Goal: Task Accomplishment & Management: Use online tool/utility

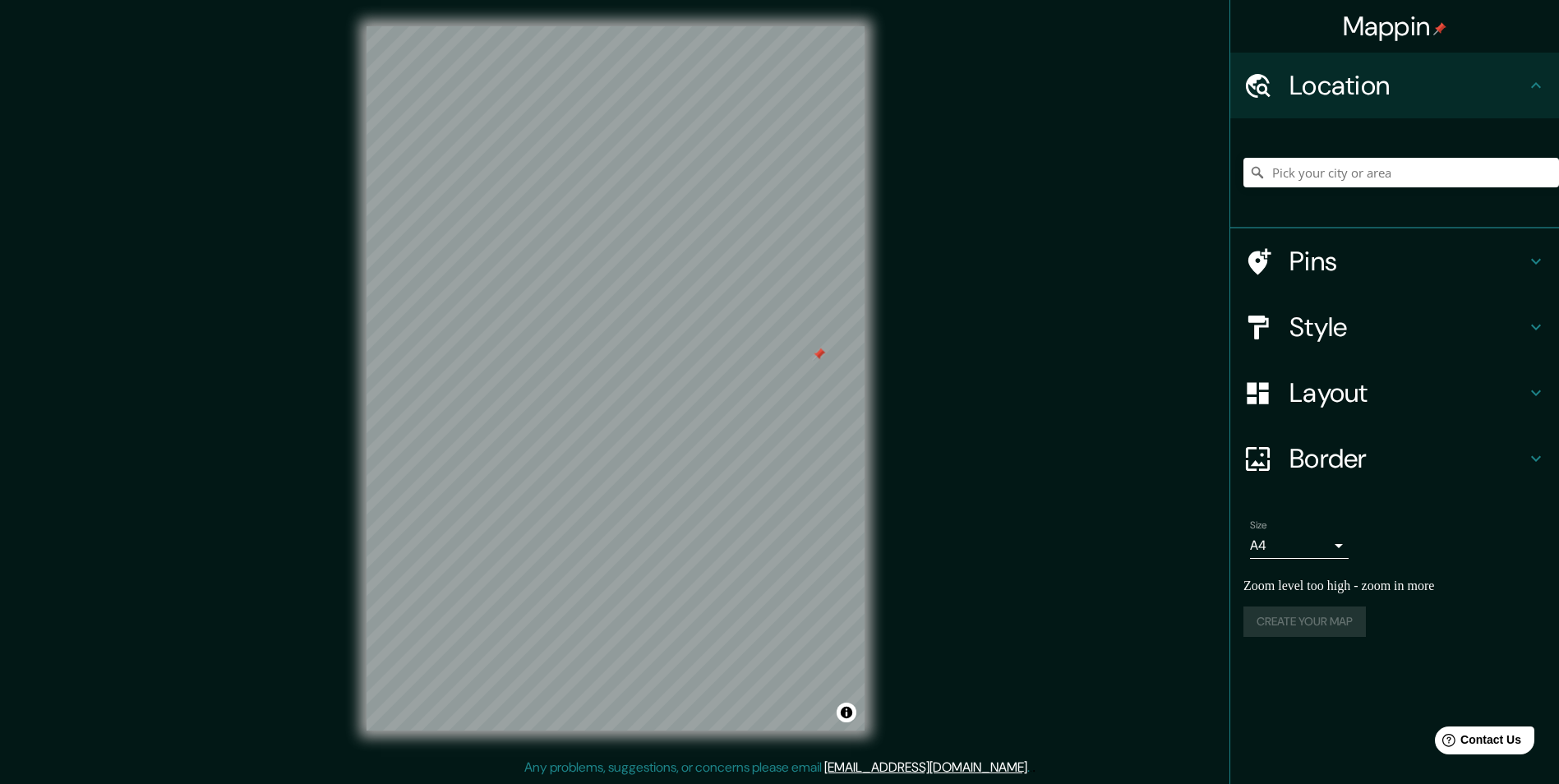
click at [891, 363] on div "Mappin Location Pins Style Layout Border Choose a border. Hint : you can make l…" at bounding box center [780, 391] width 1559 height 785
click at [1307, 325] on h4 "Style" at bounding box center [1407, 327] width 236 height 33
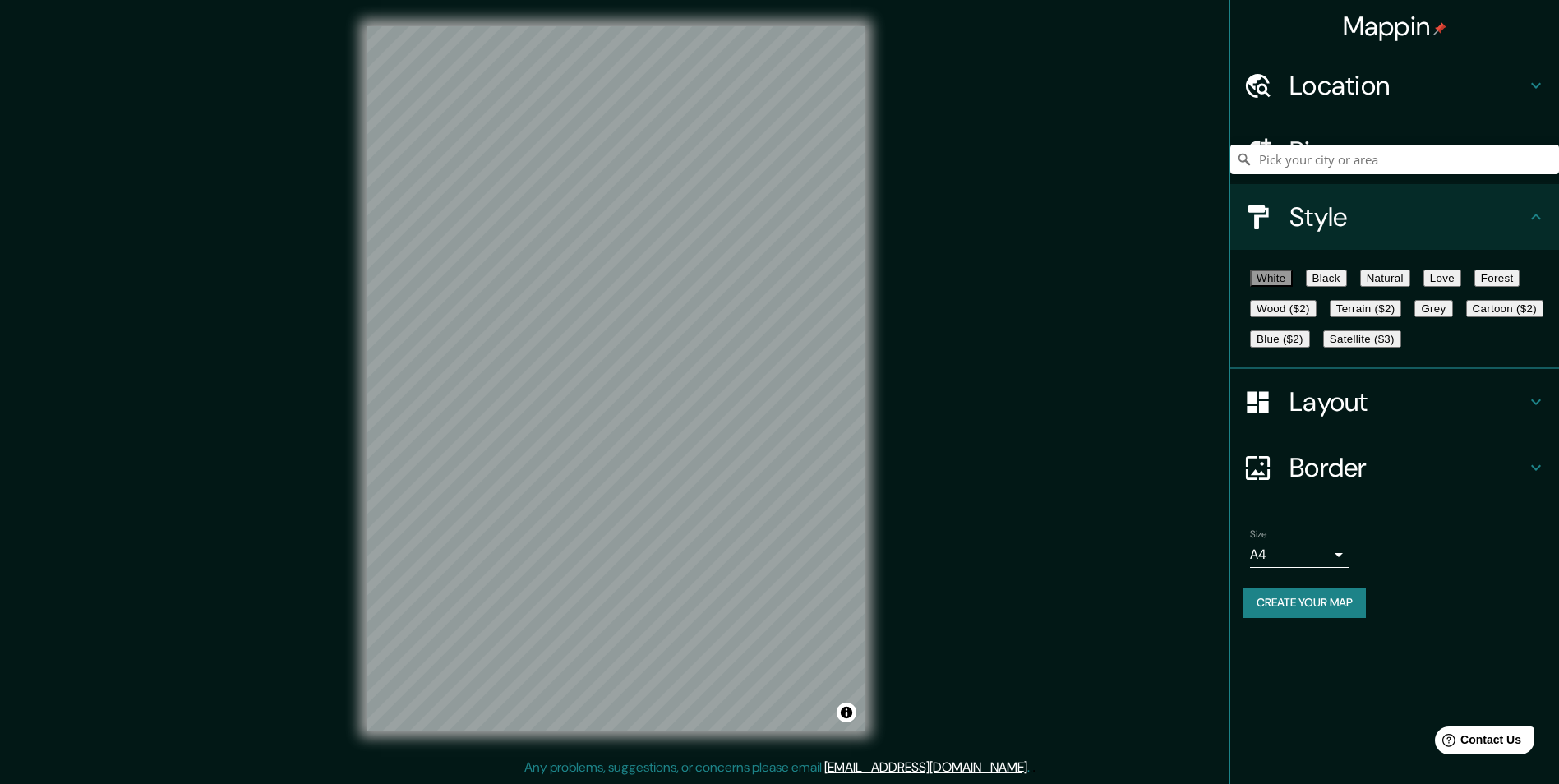
click at [1347, 286] on button "Black" at bounding box center [1326, 278] width 41 height 17
click at [1410, 286] on button "Natural" at bounding box center [1385, 278] width 50 height 17
click at [1461, 287] on button "Love" at bounding box center [1442, 278] width 38 height 17
click at [1285, 287] on button "White" at bounding box center [1271, 278] width 43 height 17
click at [1347, 284] on button "Black" at bounding box center [1326, 278] width 41 height 17
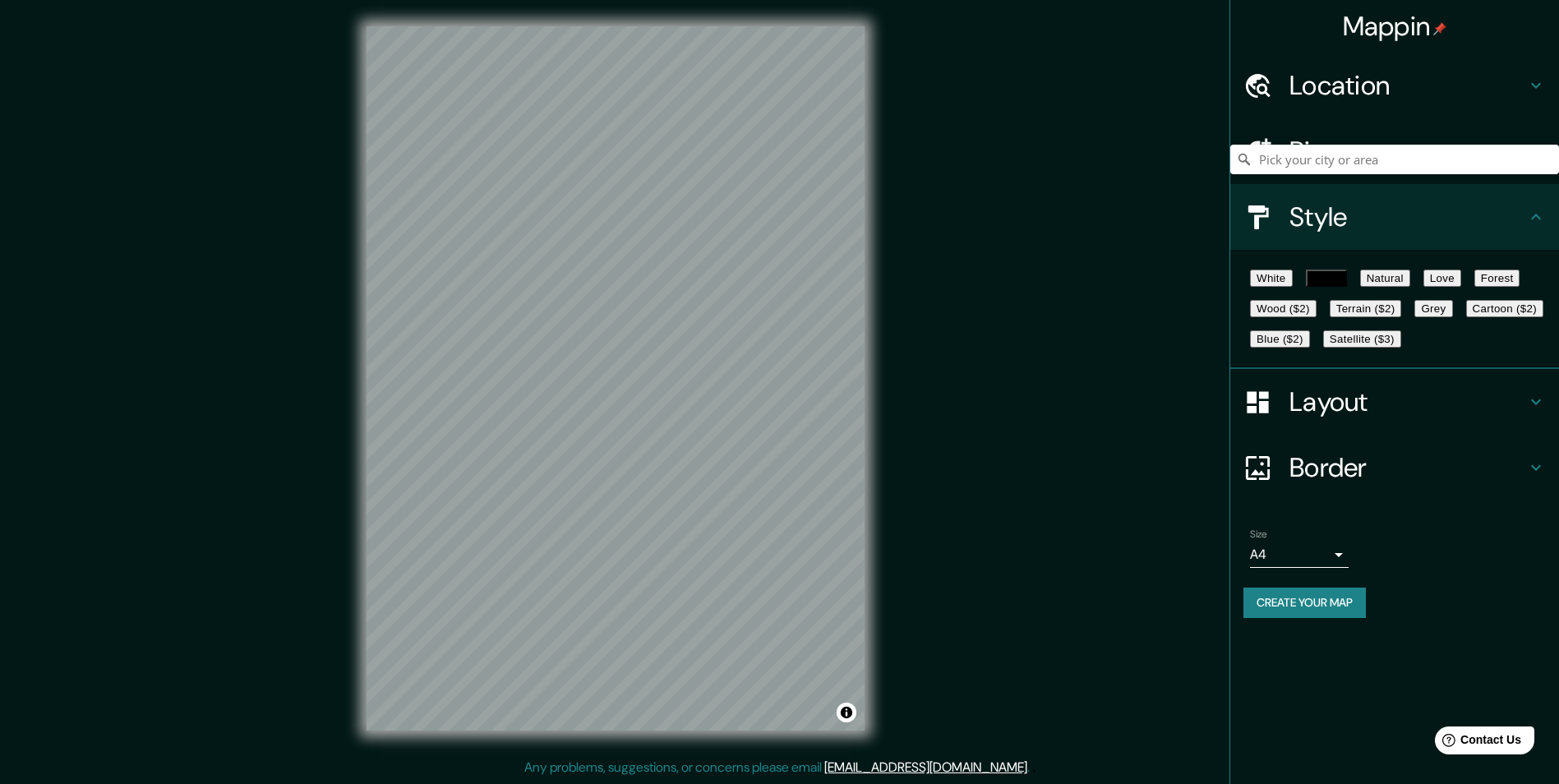
click at [1410, 284] on button "Natural" at bounding box center [1385, 278] width 50 height 17
click at [1461, 284] on button "Love" at bounding box center [1442, 278] width 38 height 17
click at [1410, 287] on button "Natural" at bounding box center [1385, 278] width 50 height 17
click at [1316, 317] on button "Wood ($2)" at bounding box center [1284, 309] width 67 height 17
click at [1402, 317] on button "Terrain ($2)" at bounding box center [1366, 309] width 73 height 17
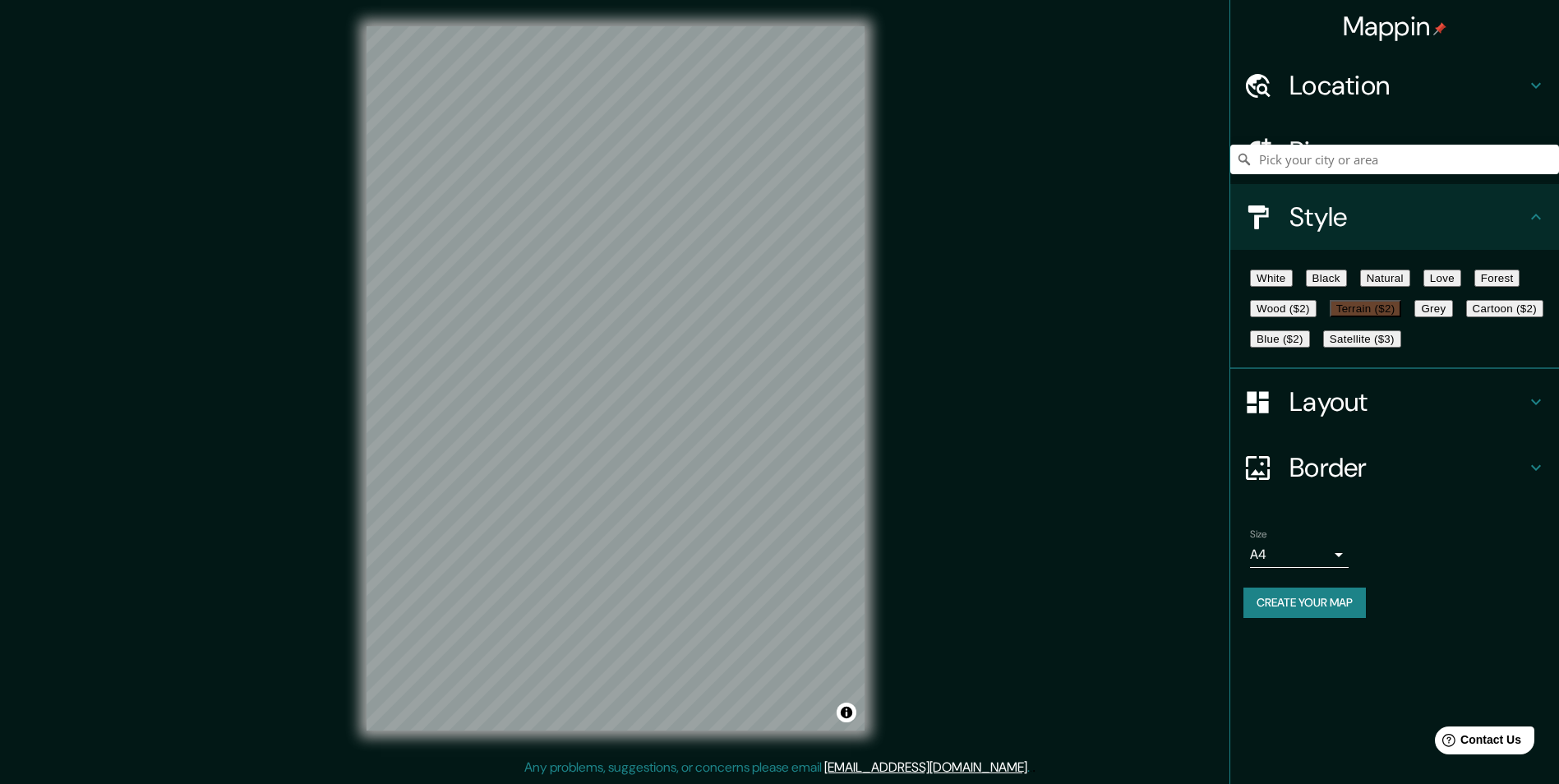
click at [1474, 287] on button "Forest" at bounding box center [1497, 278] width 46 height 17
click at [1316, 317] on button "Wood ($2)" at bounding box center [1284, 309] width 67 height 17
click at [1474, 287] on button "Forest" at bounding box center [1497, 278] width 46 height 17
click at [1415, 317] on button "Grey" at bounding box center [1434, 309] width 38 height 17
click at [1466, 317] on button "Cartoon ($2)" at bounding box center [1504, 309] width 77 height 17
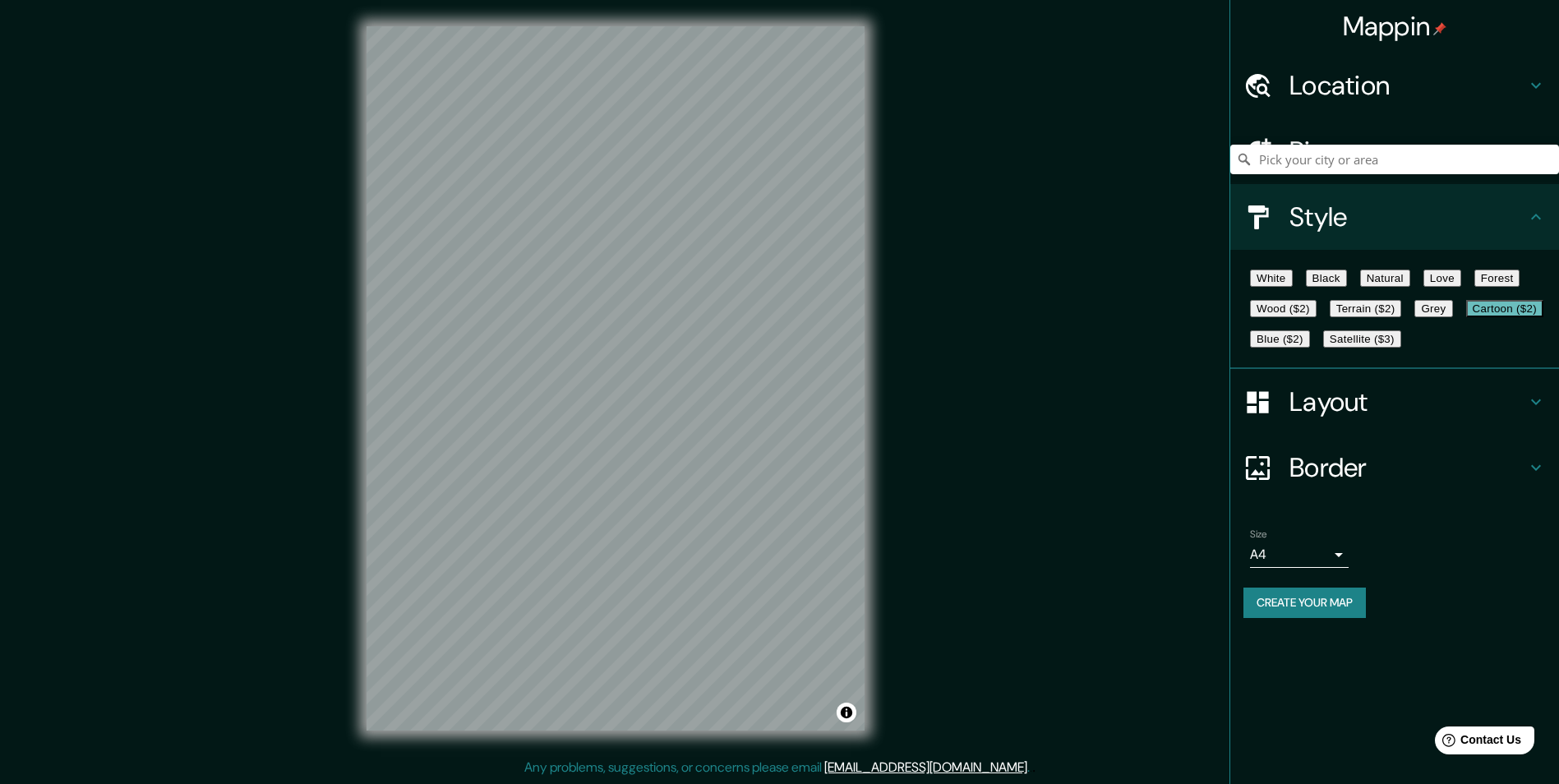
click at [1310, 347] on button "Blue ($2)" at bounding box center [1280, 338] width 60 height 17
click at [1381, 418] on h4 "Layout" at bounding box center [1407, 402] width 236 height 33
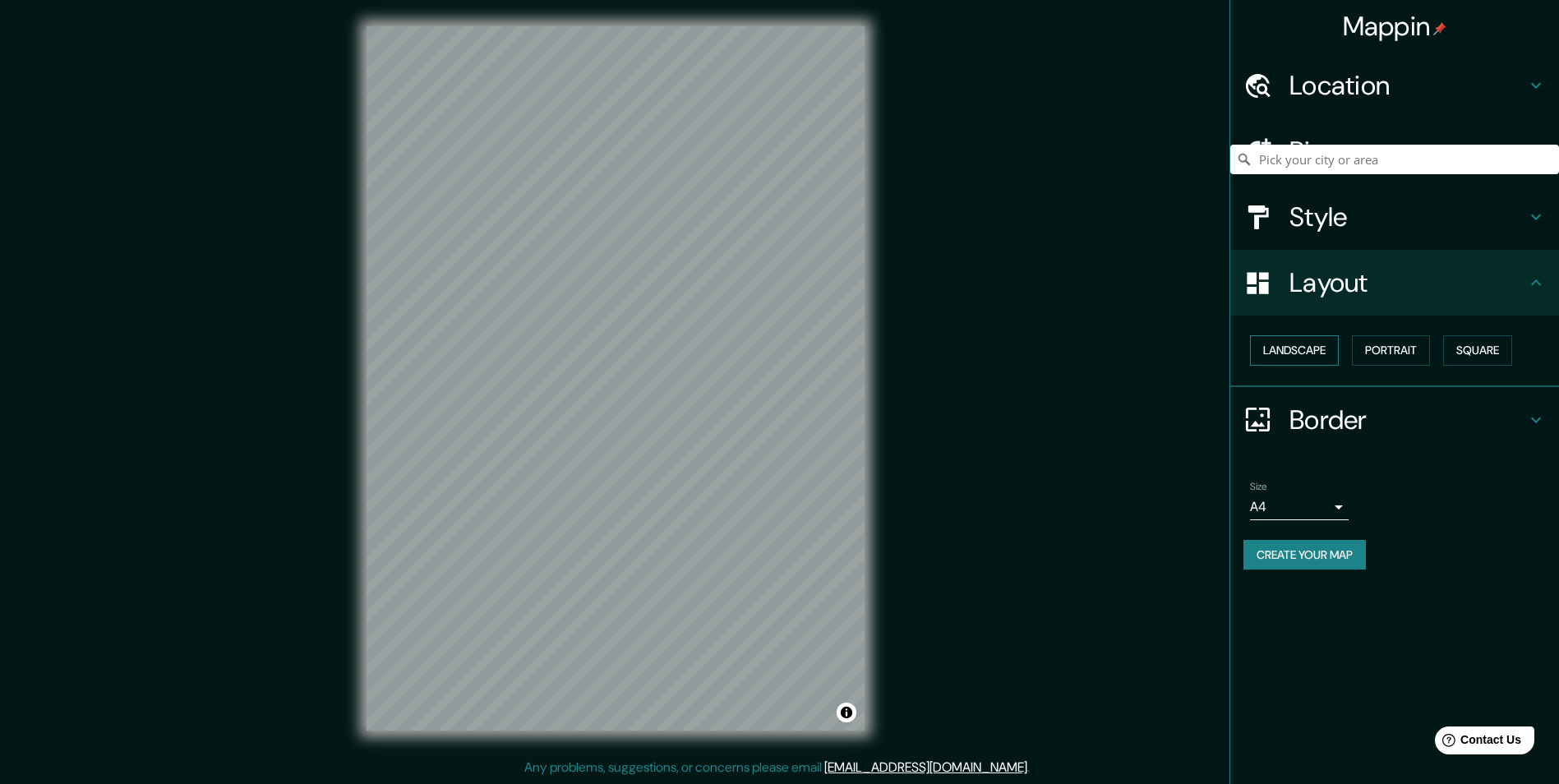
click at [1313, 357] on button "Landscape" at bounding box center [1294, 351] width 89 height 31
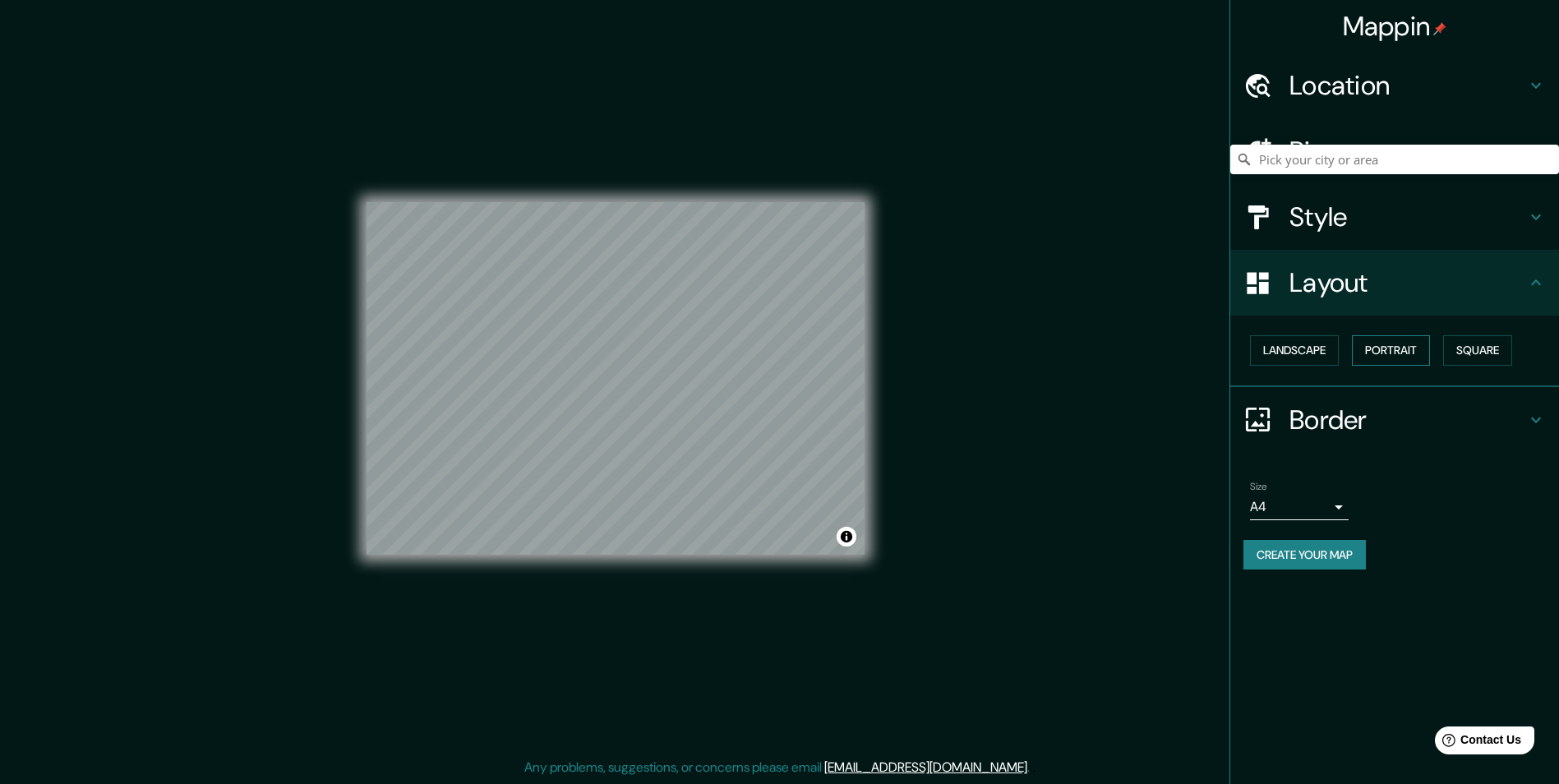
click at [1394, 354] on button "Portrait" at bounding box center [1391, 351] width 78 height 31
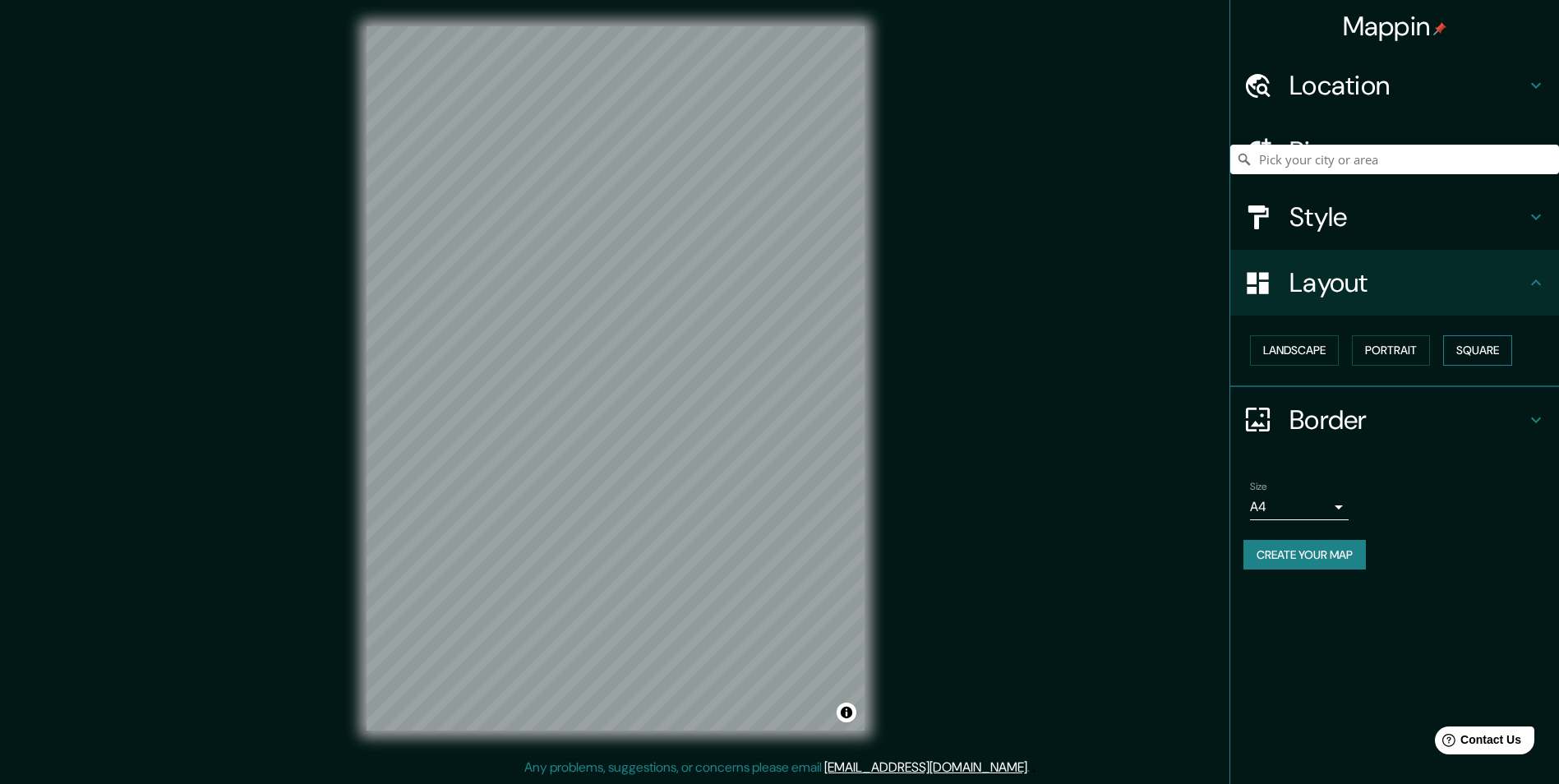
click at [1471, 355] on button "Square" at bounding box center [1478, 351] width 69 height 31
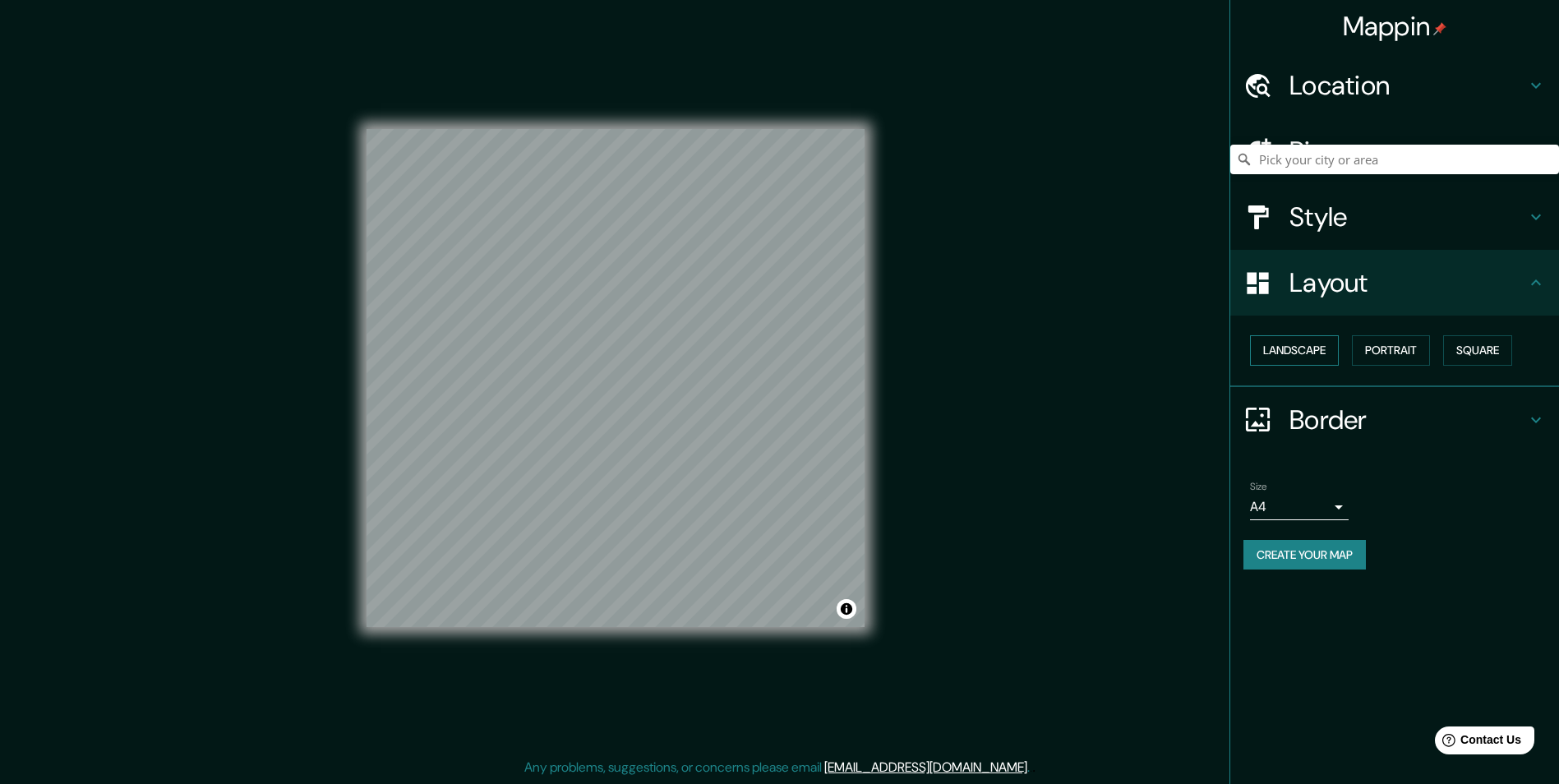
click at [1294, 354] on button "Landscape" at bounding box center [1294, 351] width 89 height 31
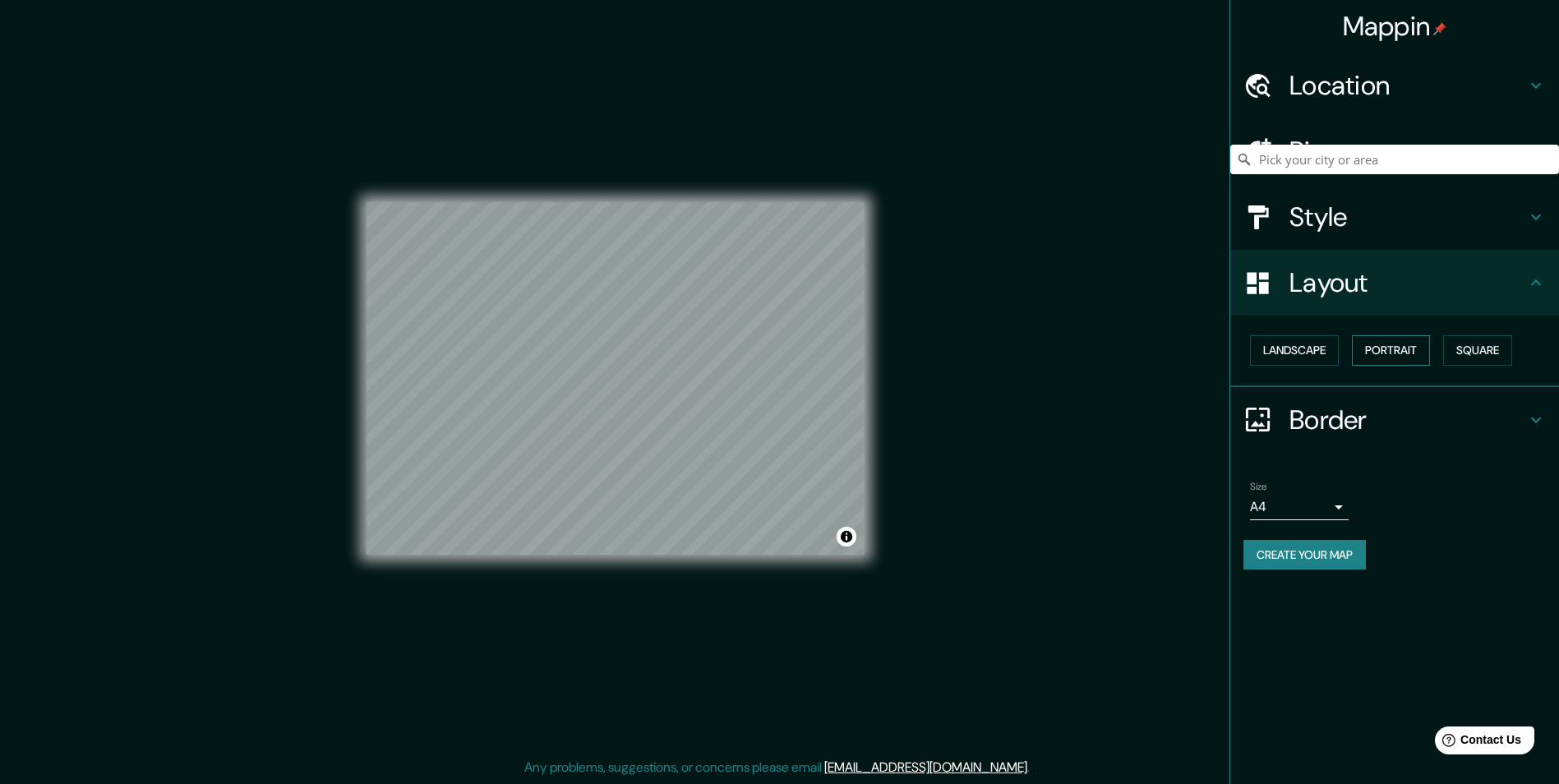
click at [1394, 352] on button "Portrait" at bounding box center [1391, 351] width 78 height 31
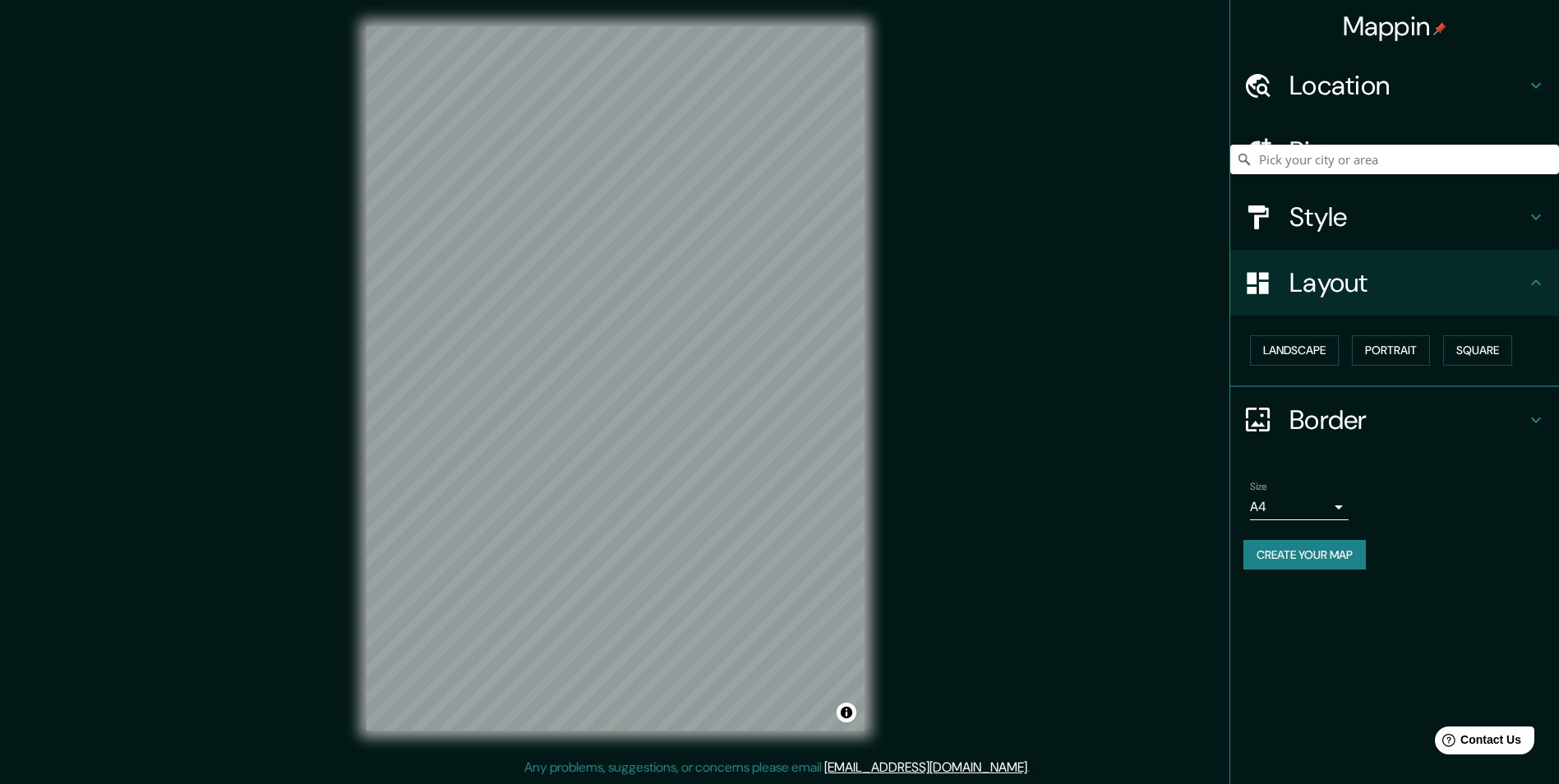
click at [1396, 135] on div "Pins" at bounding box center [1394, 151] width 329 height 66
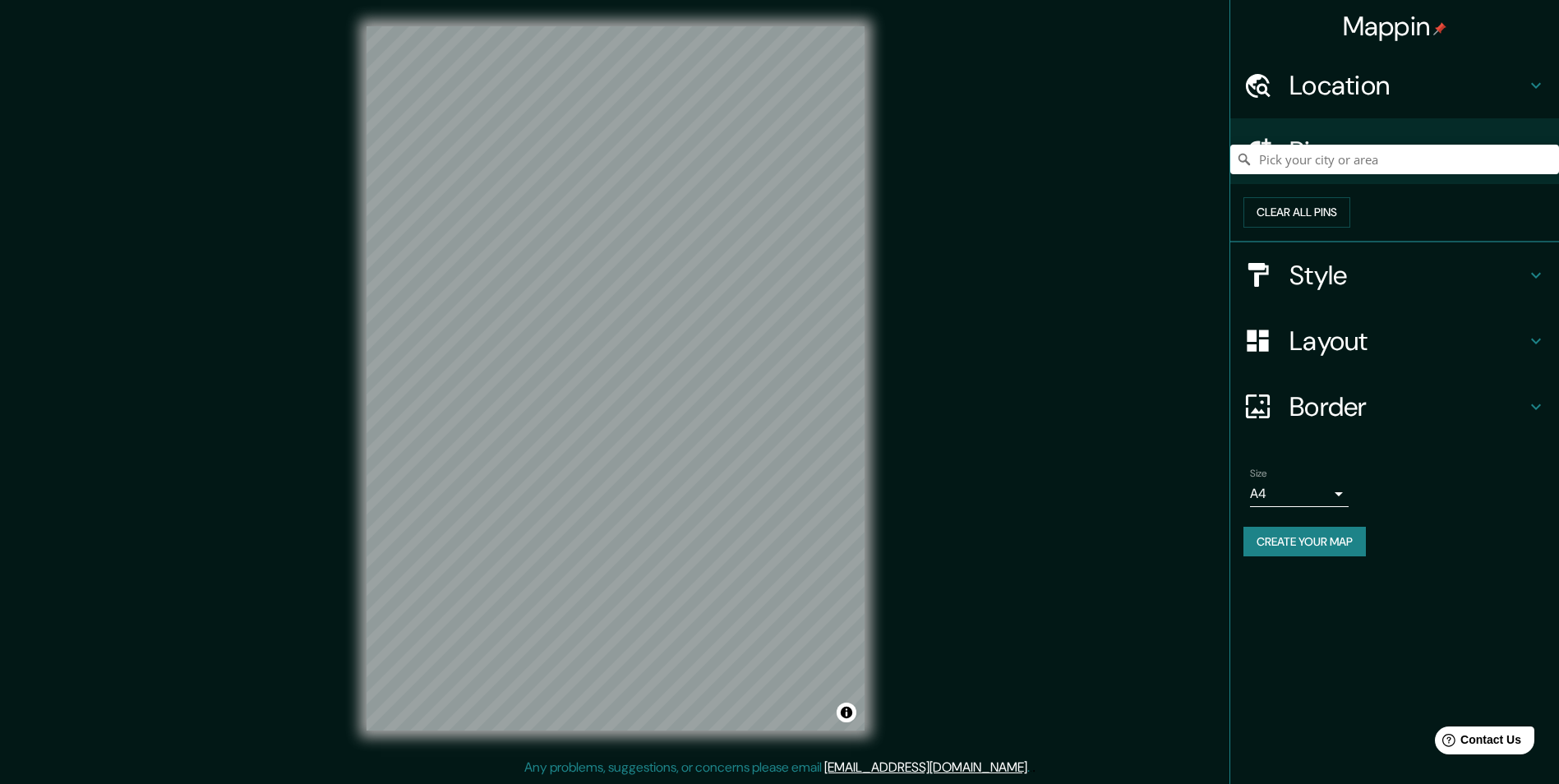
click at [1424, 106] on div "Location" at bounding box center [1394, 85] width 329 height 66
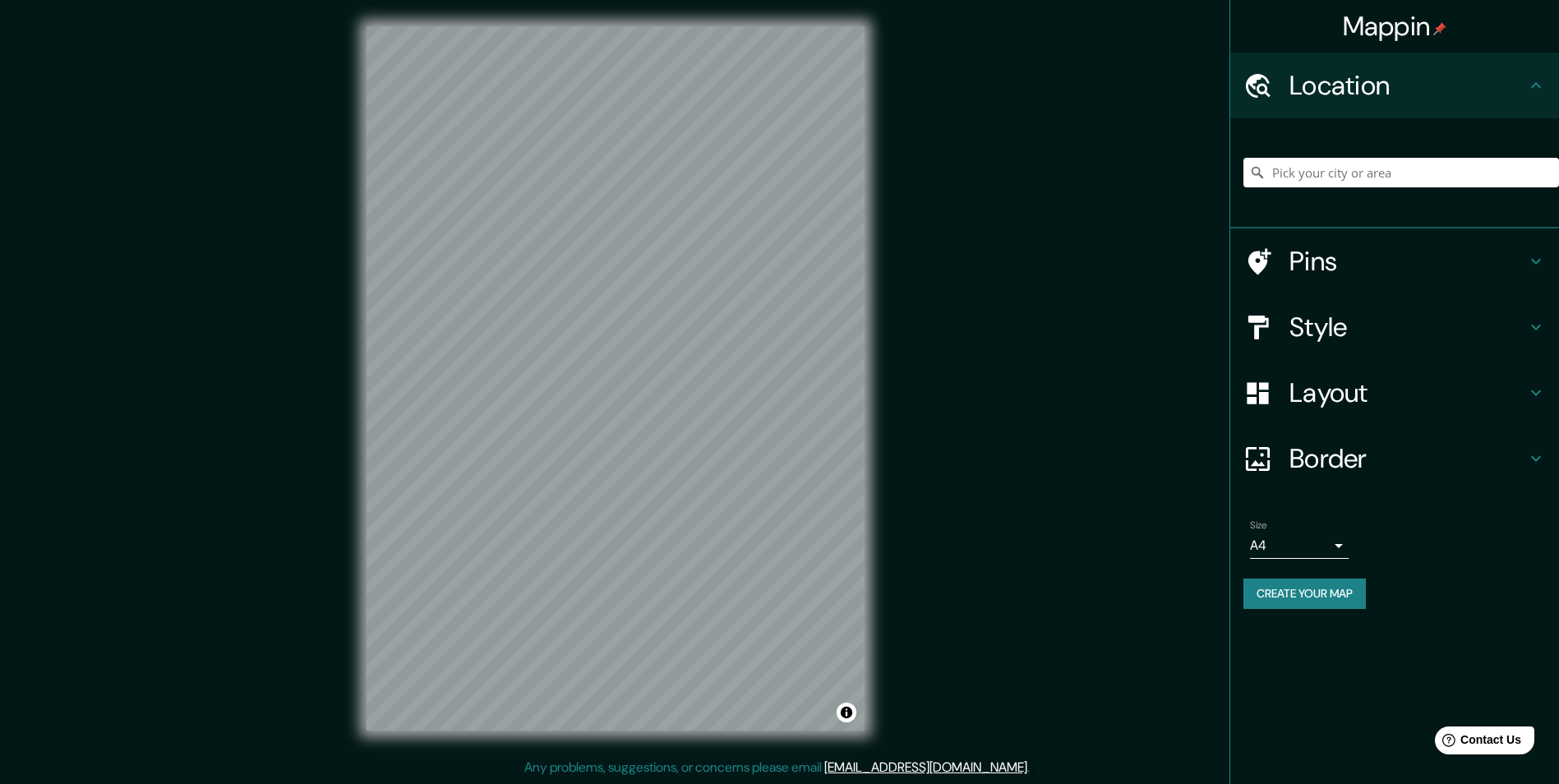
click at [1363, 461] on h4 "Border" at bounding box center [1407, 458] width 236 height 33
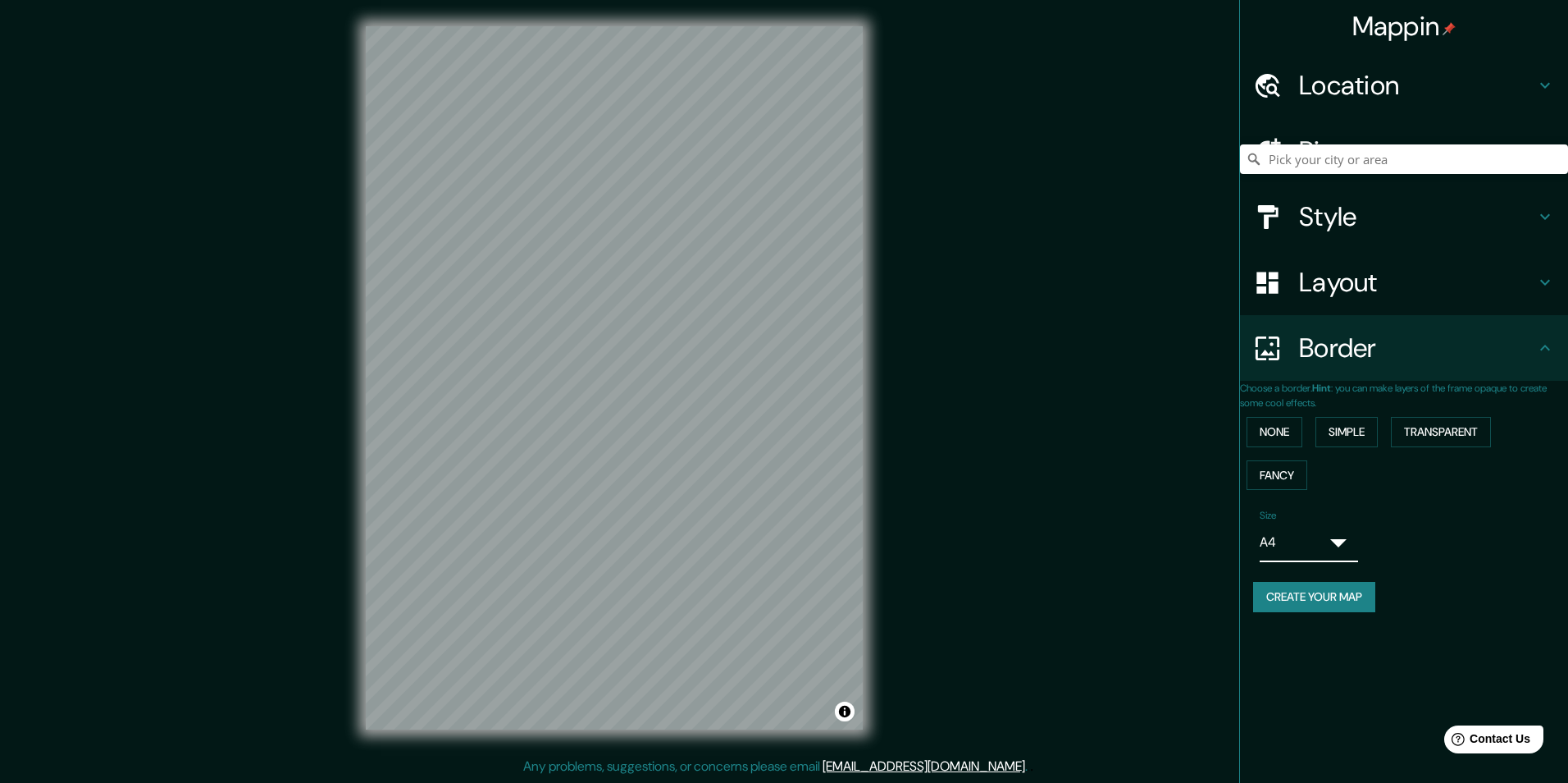
click at [1337, 544] on body "Mappin Location Pins Style Layout Border Choose a border. Hint : you can make l…" at bounding box center [784, 391] width 1568 height 783
click at [1337, 782] on div at bounding box center [778, 795] width 1556 height 0
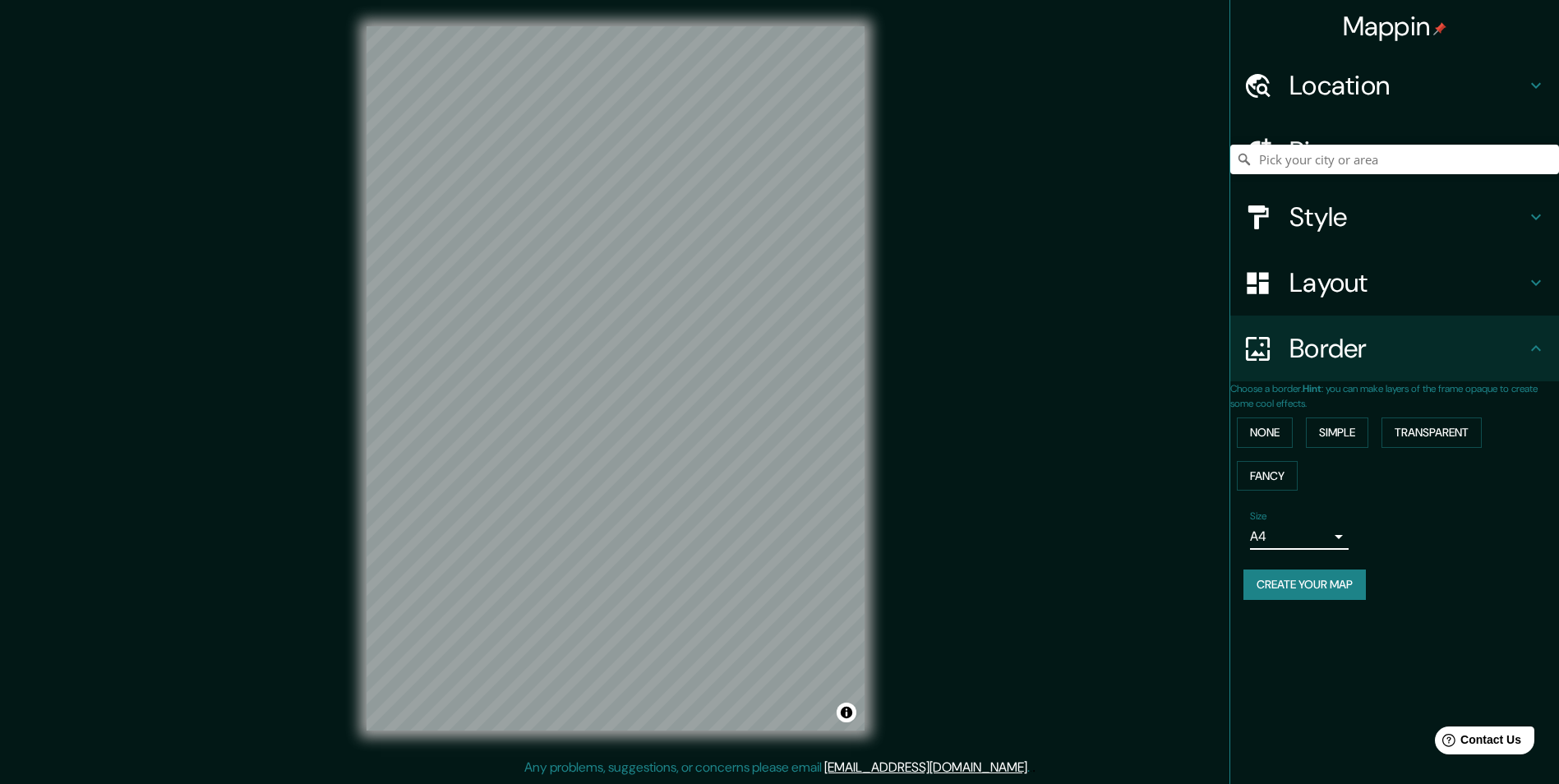
click at [1356, 219] on h4 "Style" at bounding box center [1407, 217] width 236 height 33
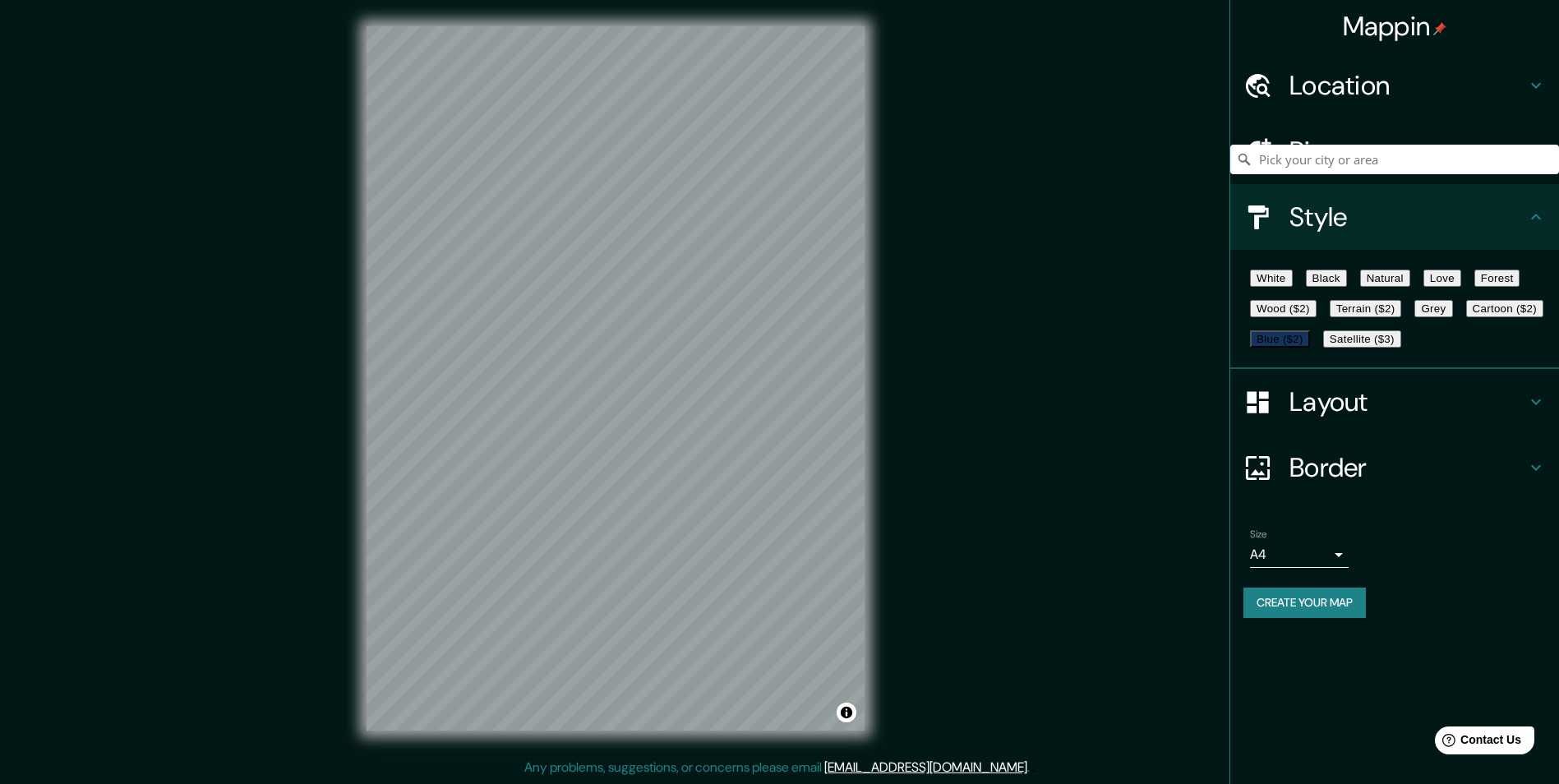
click at [1289, 272] on button "White" at bounding box center [1271, 278] width 43 height 17
click at [1336, 287] on button "Black" at bounding box center [1326, 278] width 41 height 17
click at [1404, 287] on button "Natural" at bounding box center [1385, 278] width 50 height 17
click at [1486, 292] on div "White Black Natural Love Forest Wood ($2) Terrain ($2) Grey Cartoon ($2) Blue (…" at bounding box center [1401, 308] width 316 height 91
click at [1461, 287] on button "Love" at bounding box center [1442, 278] width 38 height 17
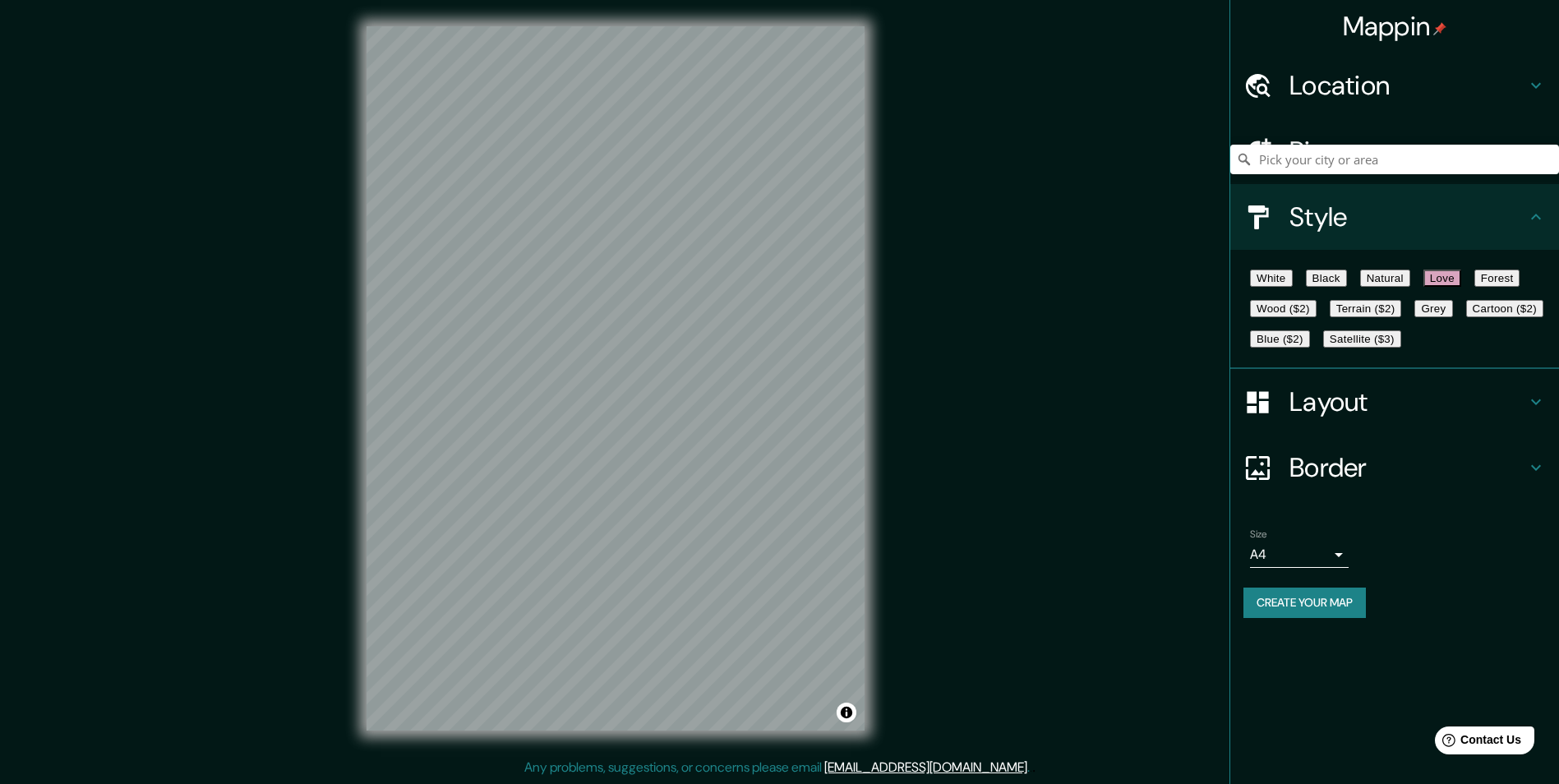
click at [1474, 287] on button "Forest" at bounding box center [1497, 278] width 46 height 17
click at [1316, 317] on button "Wood ($2)" at bounding box center [1284, 309] width 67 height 17
click at [1402, 317] on button "Terrain ($2)" at bounding box center [1366, 309] width 73 height 17
click at [1415, 317] on button "Grey" at bounding box center [1434, 309] width 38 height 17
